Goal: Information Seeking & Learning: Learn about a topic

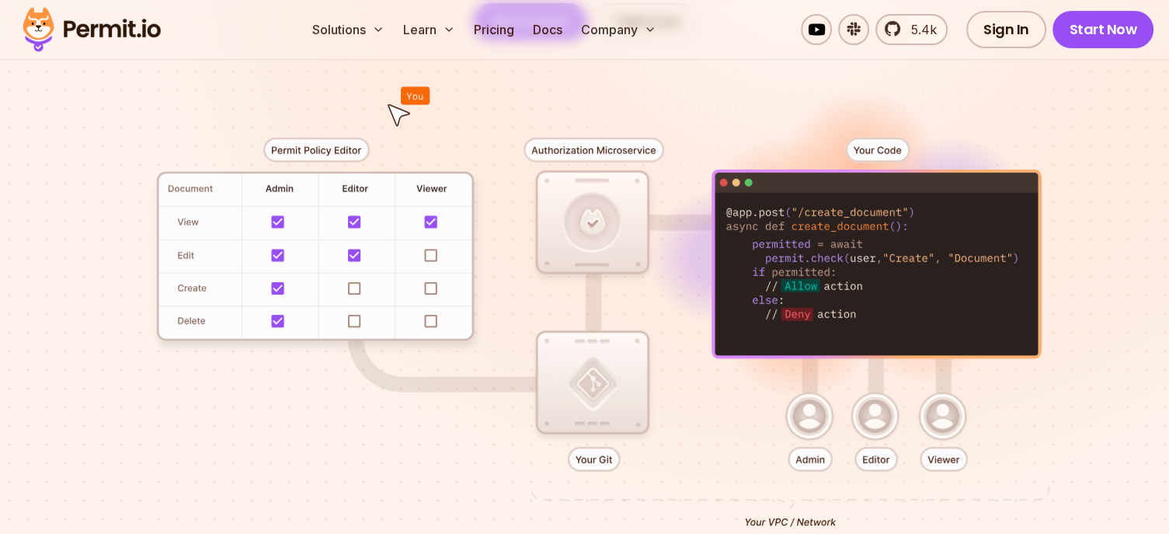
scroll to position [323, 0]
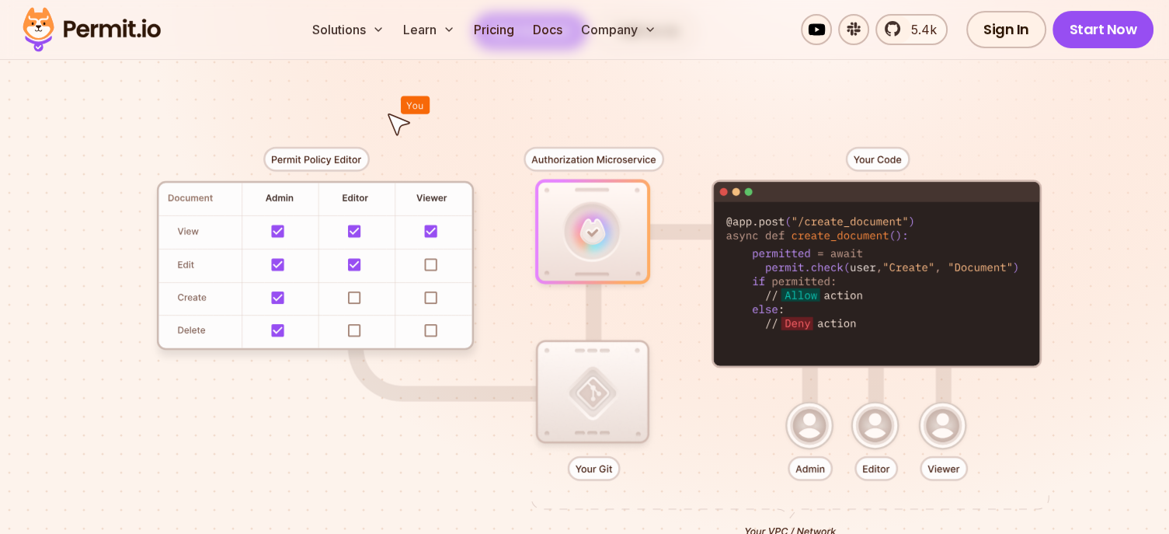
drag, startPoint x: 0, startPoint y: 0, endPoint x: 457, endPoint y: 310, distance: 551.9
click at [457, 310] on div at bounding box center [584, 336] width 1087 height 572
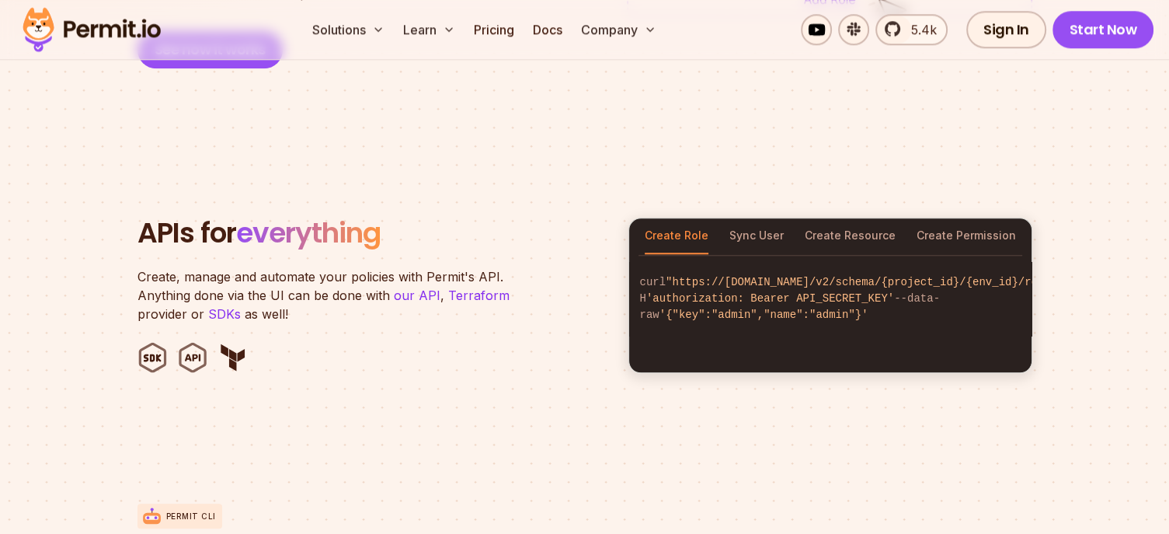
scroll to position [1497, 0]
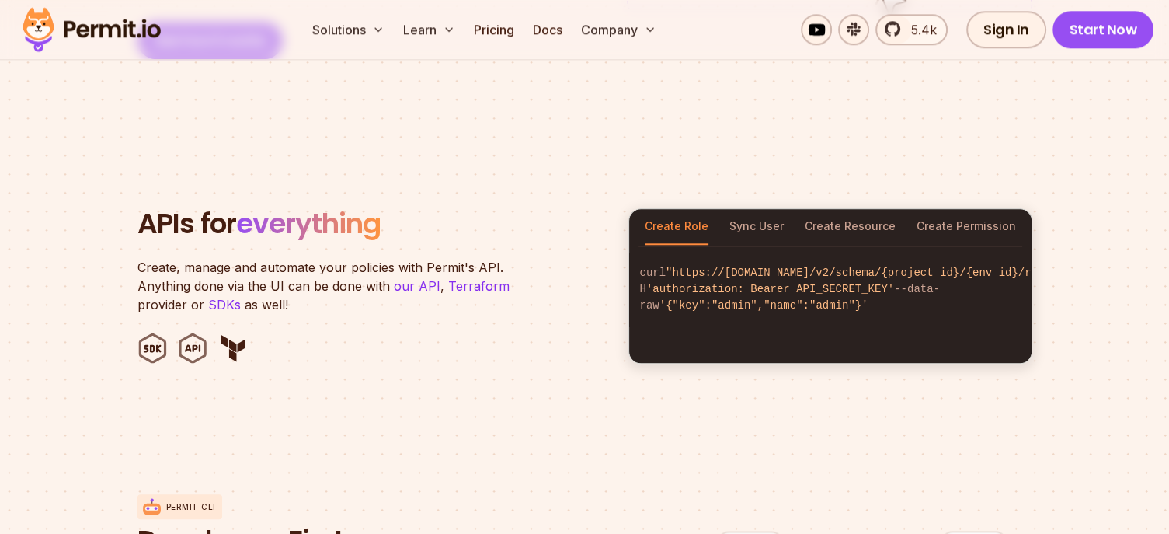
click at [944, 134] on section "APIs for everything Create, manage and automate your policies with Permit's API…" at bounding box center [584, 286] width 1169 height 304
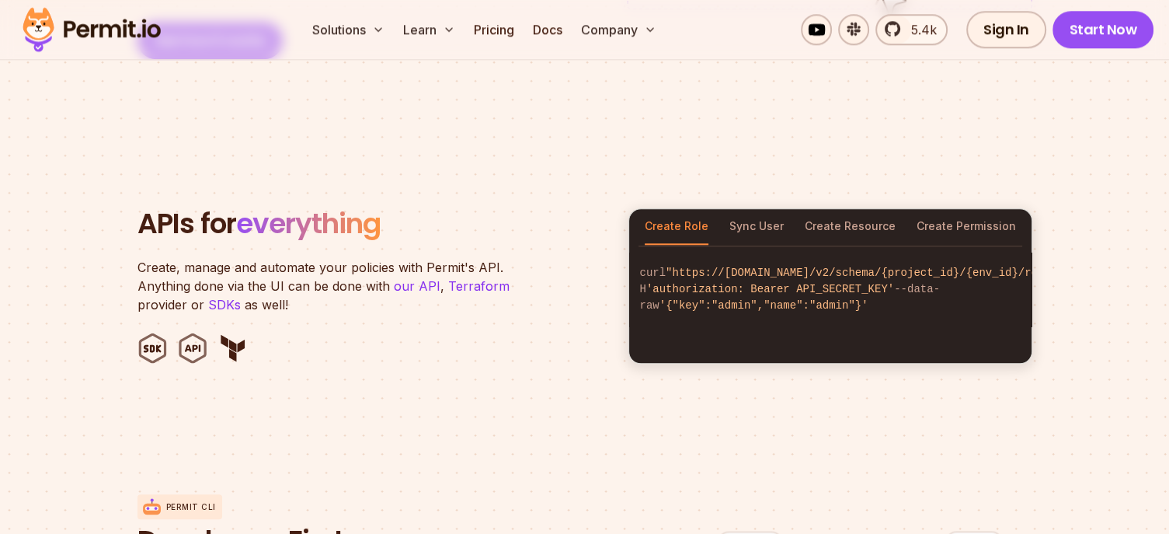
click at [844, 134] on section "APIs for everything Create, manage and automate your policies with Permit's API…" at bounding box center [584, 286] width 1169 height 304
click at [1072, 187] on section "APIs for everything Create, manage and automate your policies with Permit's API…" at bounding box center [584, 286] width 1169 height 304
click at [345, 258] on p "Create, manage and automate your policies with Permit's API. Anything done via …" at bounding box center [331, 286] width 388 height 56
